Goal: Task Accomplishment & Management: Manage account settings

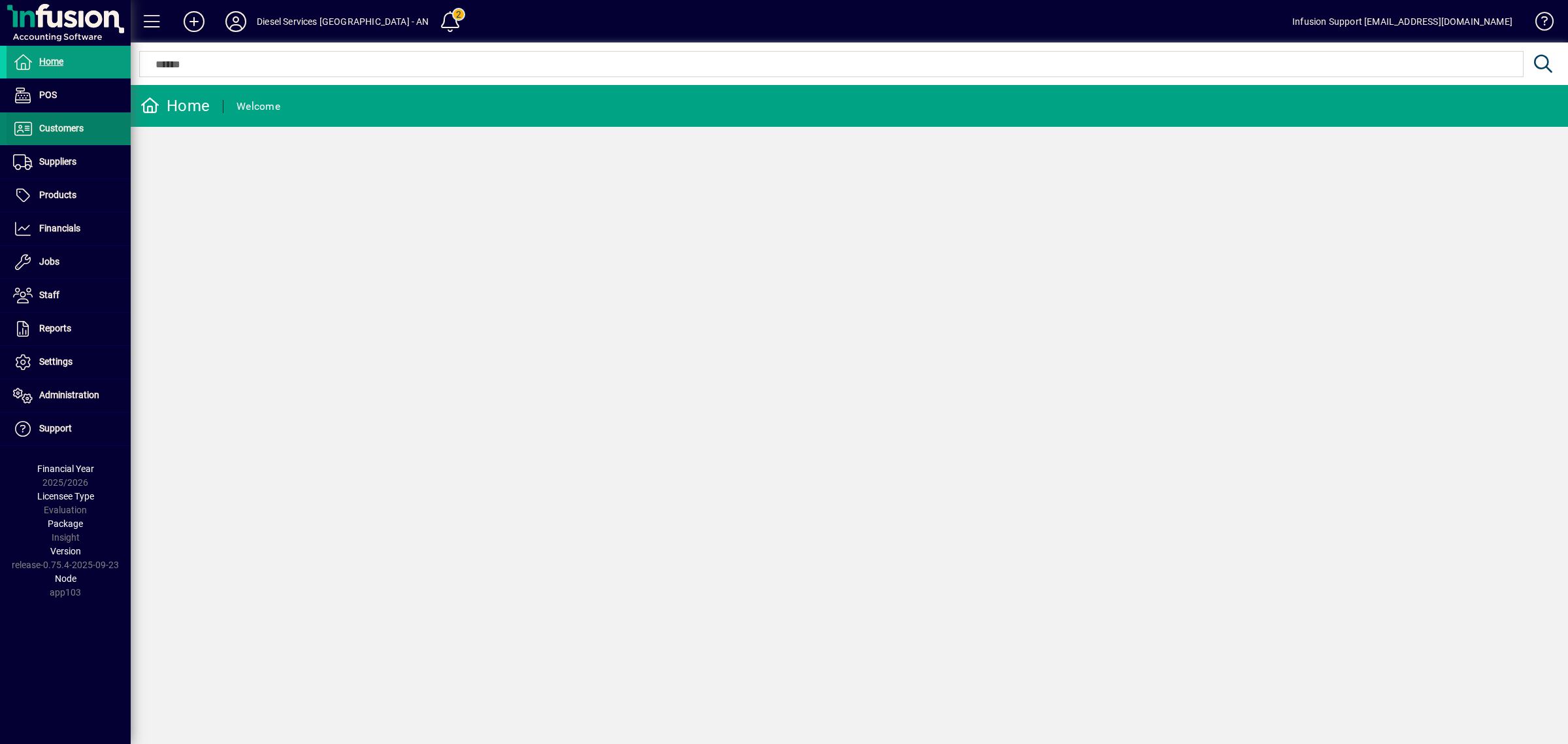
click at [52, 121] on span "Customers" at bounding box center [45, 128] width 77 height 16
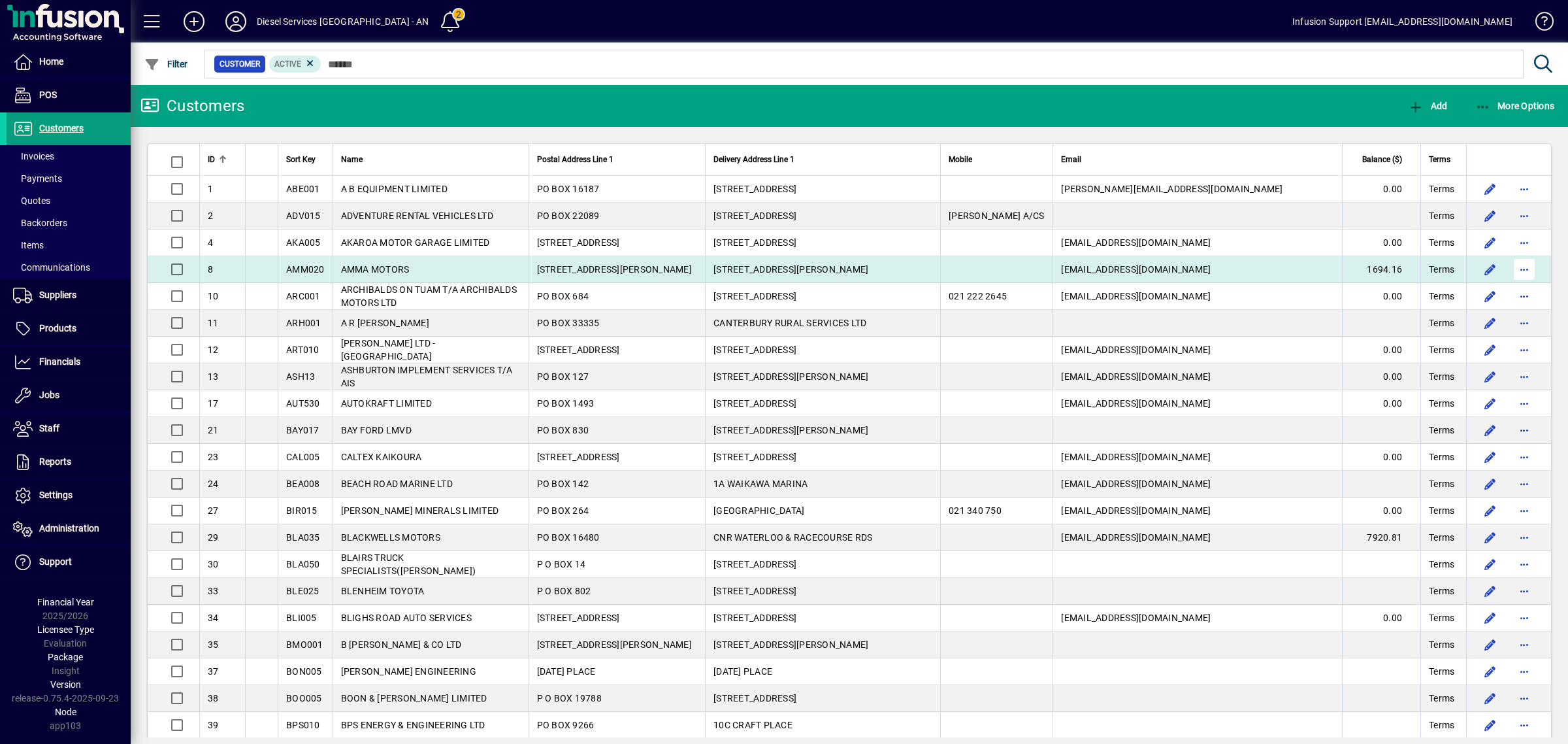
click at [1515, 271] on span "button" at bounding box center [1524, 269] width 31 height 31
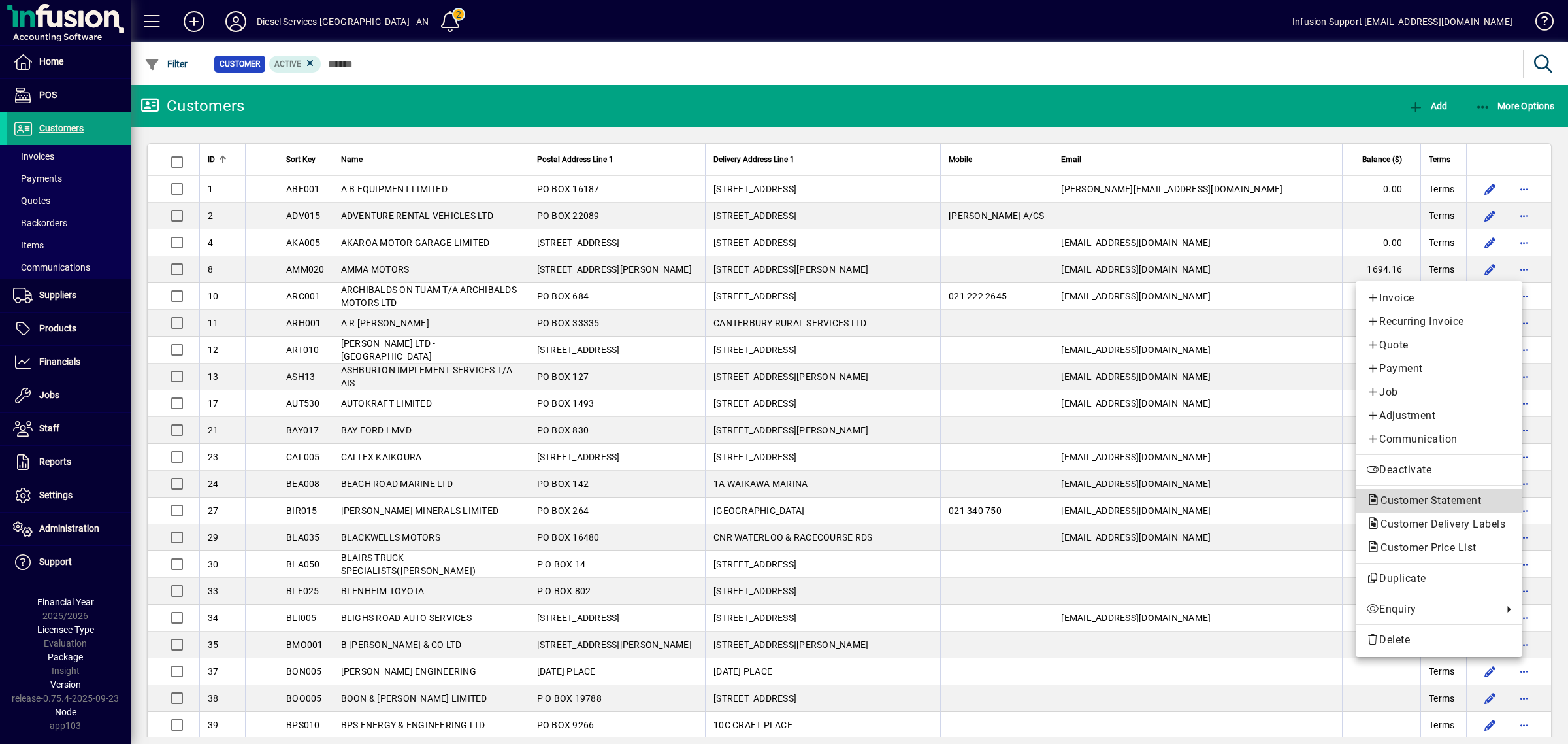
click at [1397, 500] on span "Customer Statement" at bounding box center [1426, 500] width 121 height 13
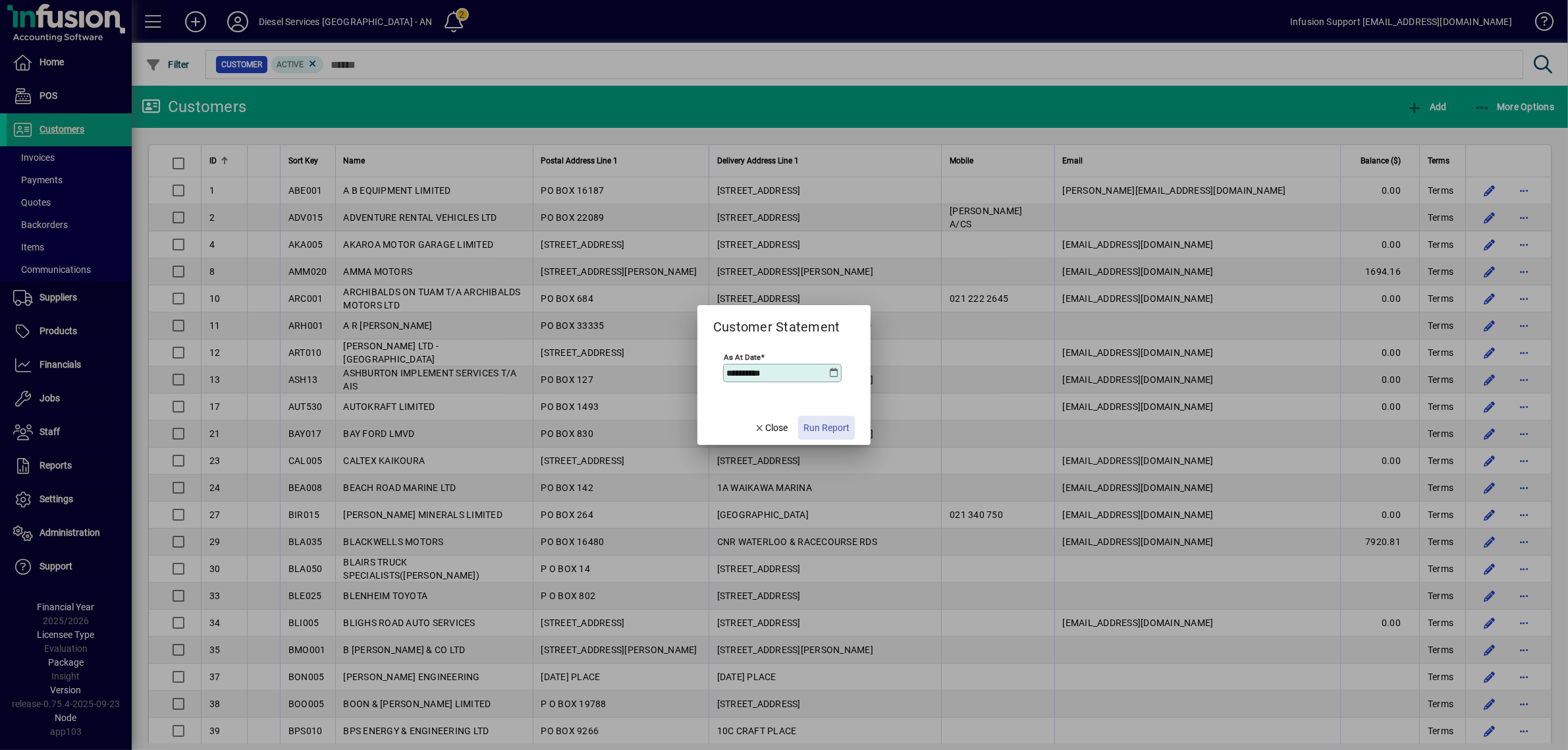
click at [817, 425] on span "Run Report" at bounding box center [827, 427] width 46 height 14
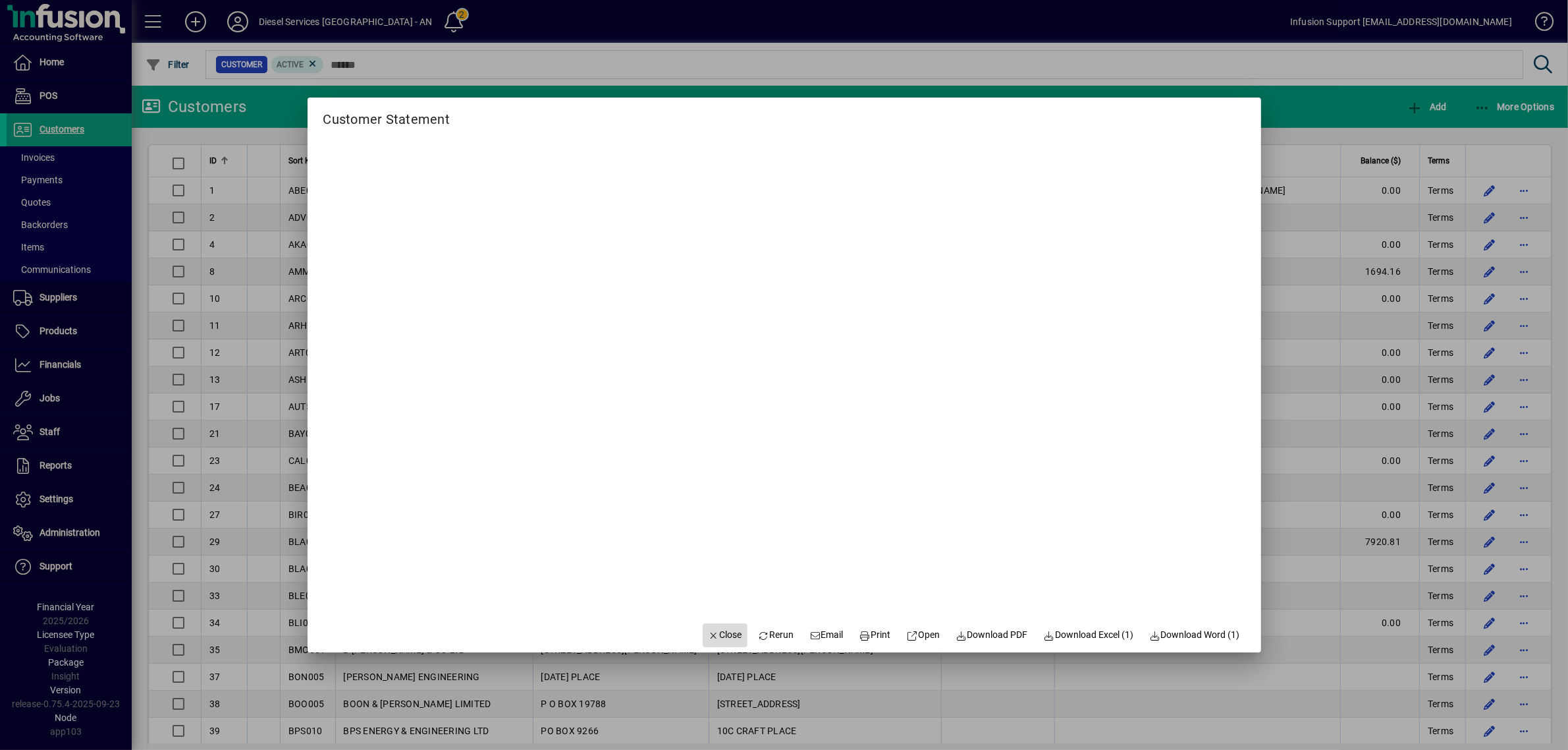
click at [721, 636] on span "Close" at bounding box center [724, 634] width 35 height 14
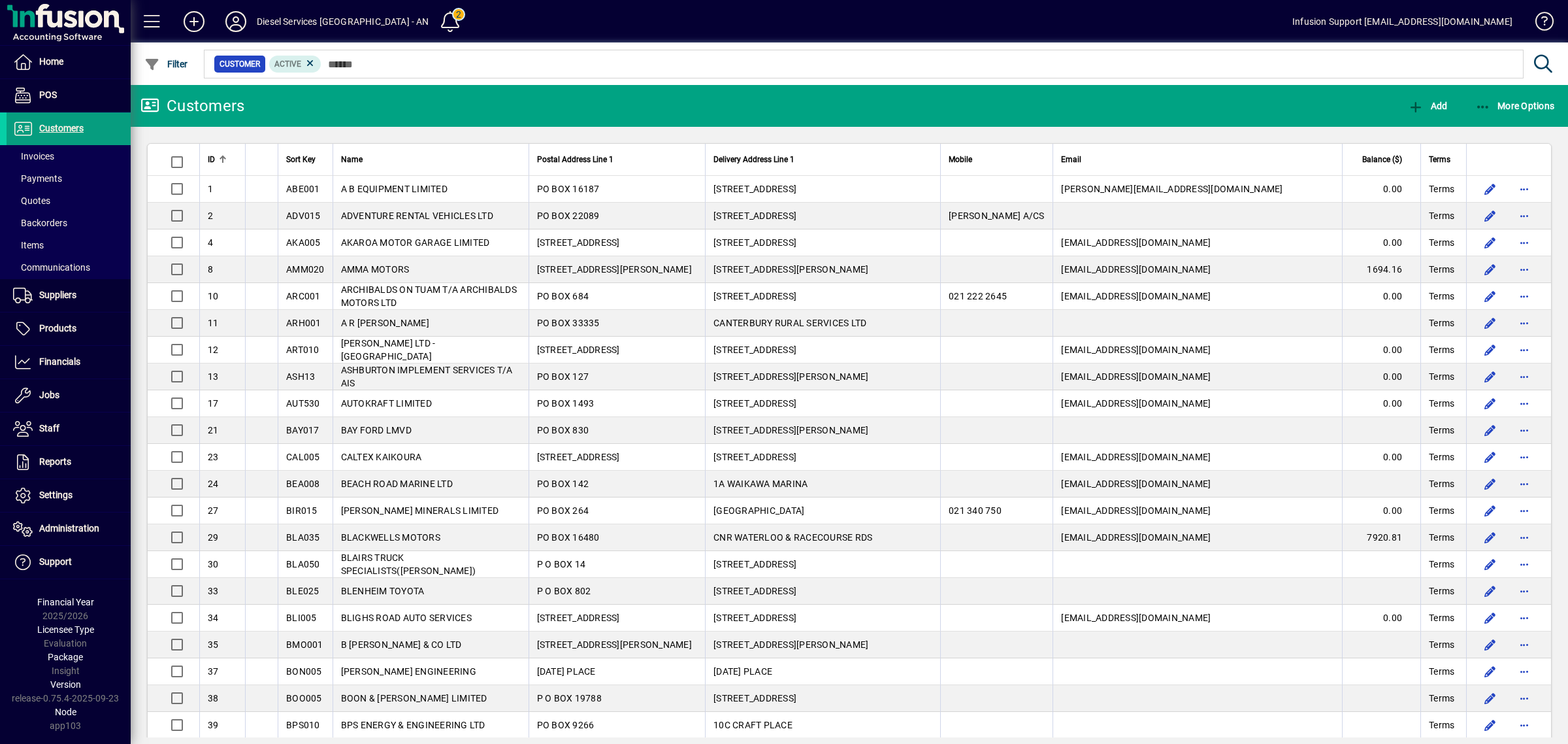
click at [569, 103] on mat-toolbar-row "Customers Add More Options" at bounding box center [849, 106] width 1437 height 42
click at [61, 490] on span "Settings" at bounding box center [56, 494] width 34 height 10
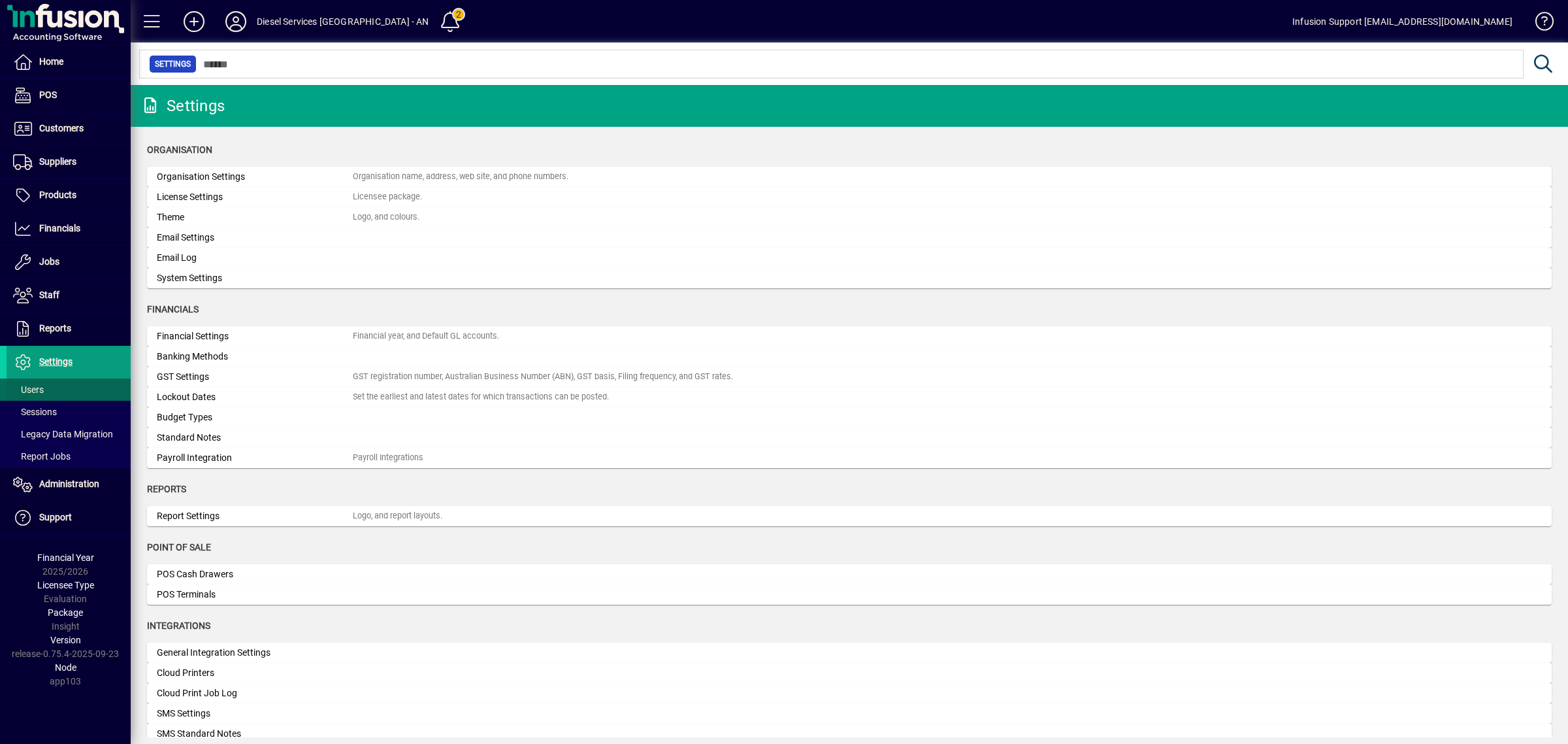
click at [25, 394] on span "Users" at bounding box center [28, 390] width 31 height 10
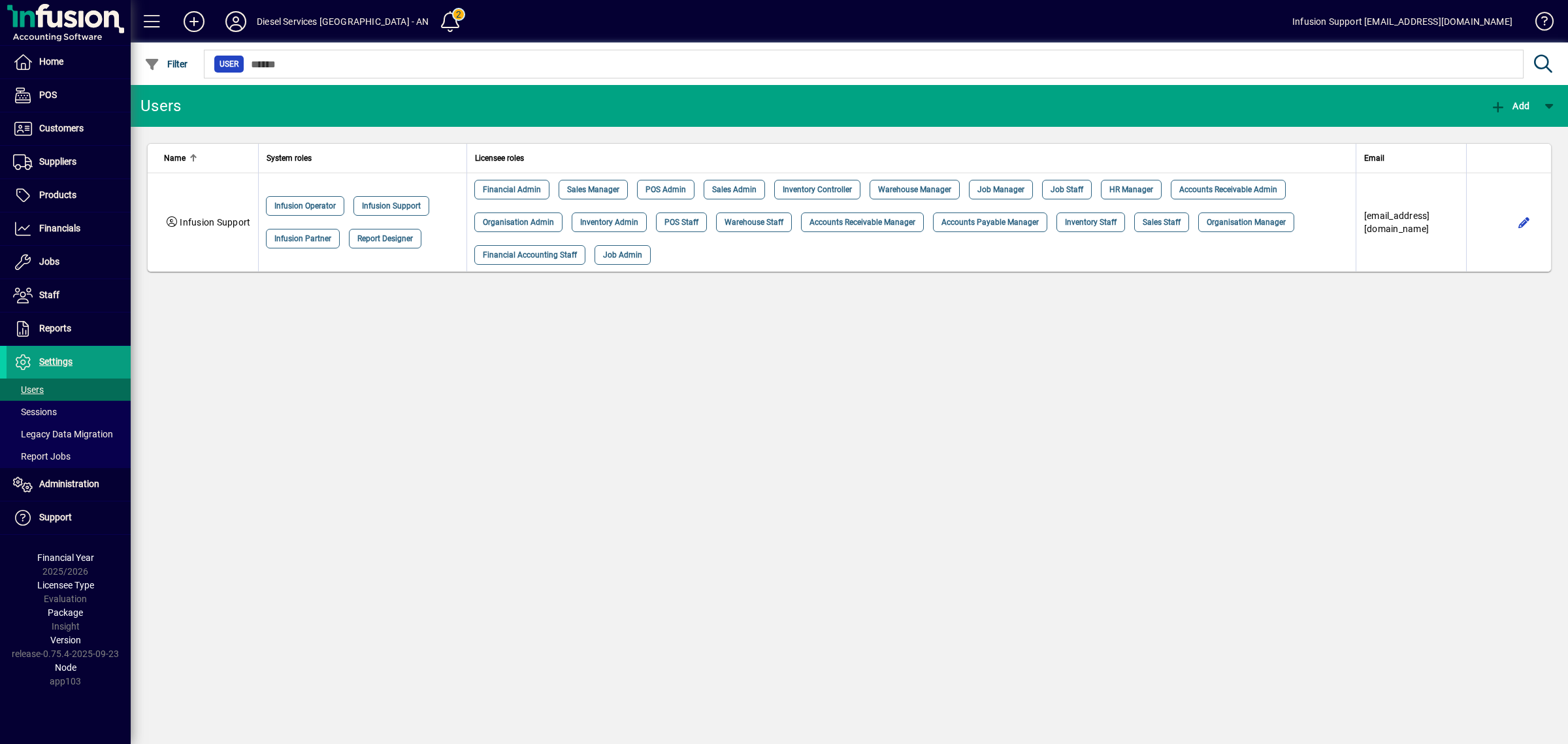
click at [694, 406] on div "Users Add Name System roles Licensee roles Email Infusion Support Infusion Oper…" at bounding box center [849, 414] width 1437 height 659
drag, startPoint x: 717, startPoint y: 430, endPoint x: 704, endPoint y: 426, distance: 13.6
click at [714, 429] on div "Users Add Name System roles Licensee roles Email Infusion Support Infusion Oper…" at bounding box center [849, 414] width 1437 height 659
drag, startPoint x: 854, startPoint y: 555, endPoint x: 772, endPoint y: 535, distance: 84.4
click at [813, 544] on div "Users Add Name System roles Licensee roles Email Infusion Support Infusion Oper…" at bounding box center [849, 414] width 1437 height 659
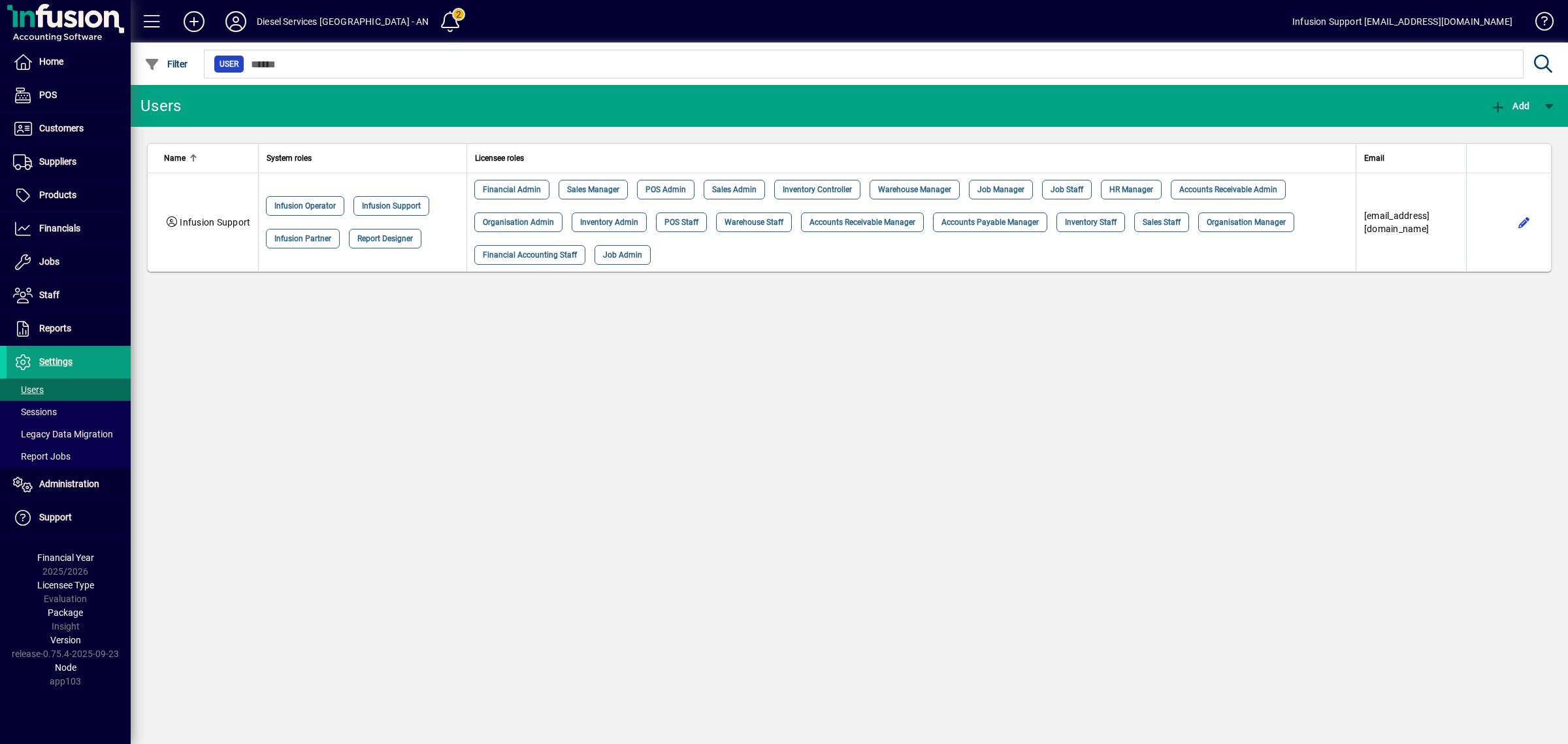
click at [928, 432] on div "Users Add Name System roles Licensee roles Email Infusion Support Infusion Oper…" at bounding box center [849, 414] width 1437 height 659
click at [350, 452] on div "Users Add Name System roles Licensee roles Email Infusion Support Infusion Oper…" at bounding box center [849, 414] width 1437 height 659
click at [634, 421] on div "Users Add Name System roles Licensee roles Email Infusion Support Infusion Oper…" at bounding box center [849, 414] width 1437 height 659
click at [663, 414] on div "Users Add Name System roles Licensee roles Email Infusion Support Infusion Oper…" at bounding box center [849, 414] width 1437 height 659
click at [234, 14] on icon at bounding box center [235, 21] width 26 height 21
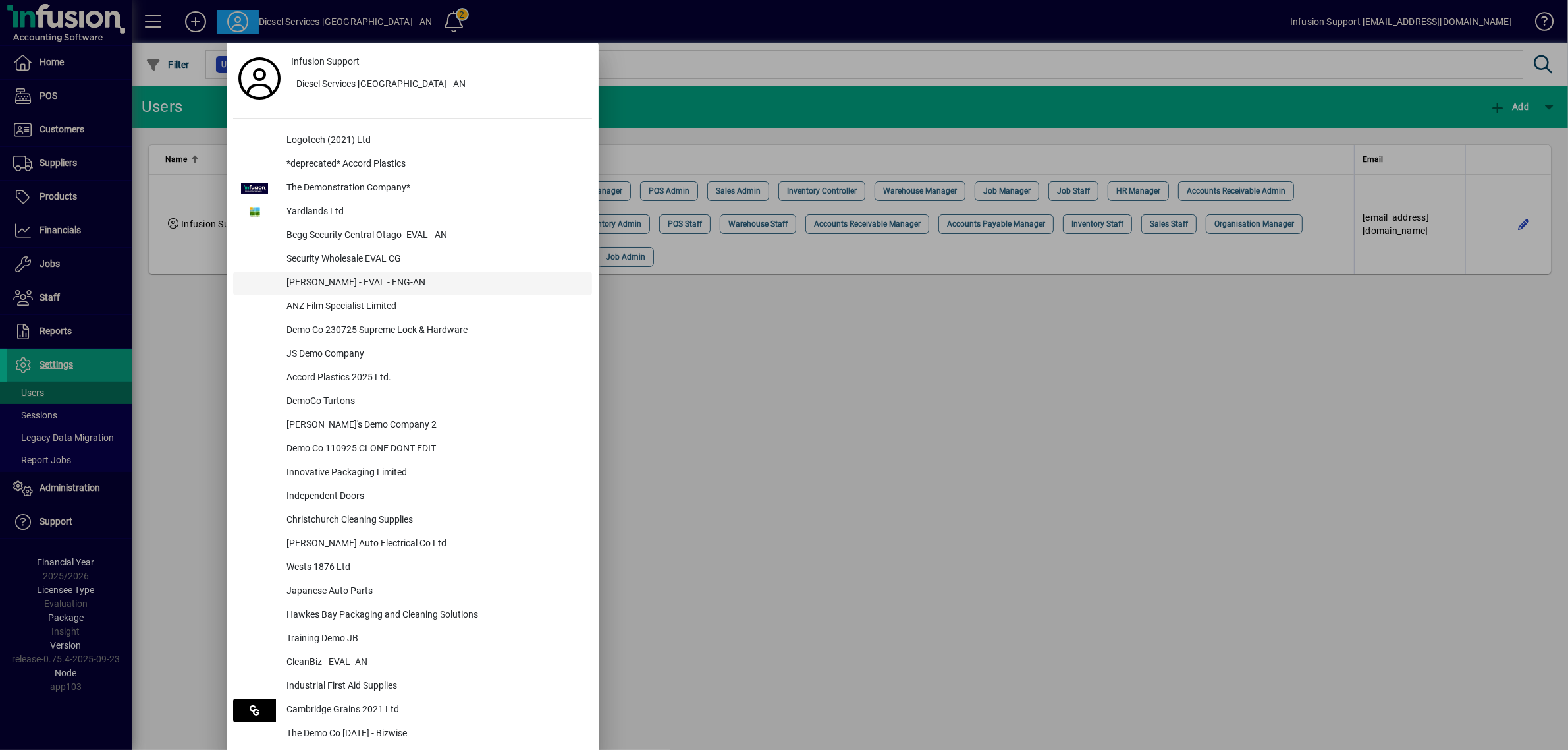
click at [355, 282] on div "[PERSON_NAME] - EVAL - ENG-AN" at bounding box center [434, 283] width 316 height 24
